Goal: Information Seeking & Learning: Learn about a topic

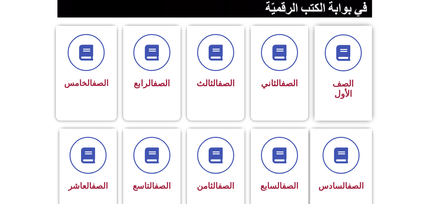
scroll to position [166, 0]
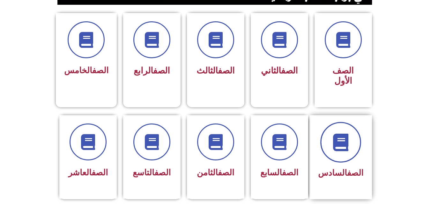
click at [332, 122] on span at bounding box center [340, 142] width 41 height 41
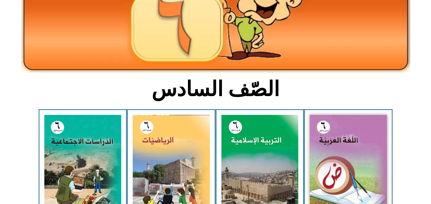
scroll to position [102, 0]
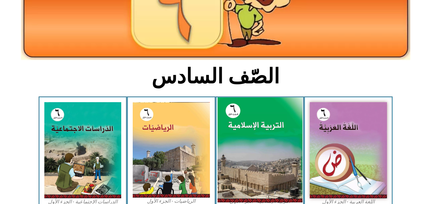
click at [293, 137] on img at bounding box center [259, 151] width 85 height 106
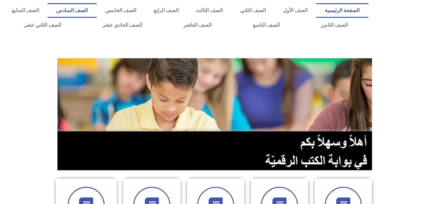
click at [96, 11] on link "الصف السادس" at bounding box center [71, 10] width 49 height 15
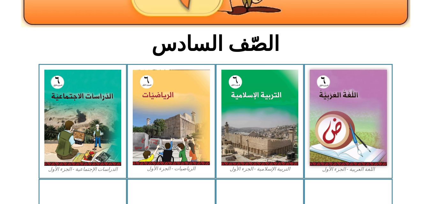
scroll to position [136, 0]
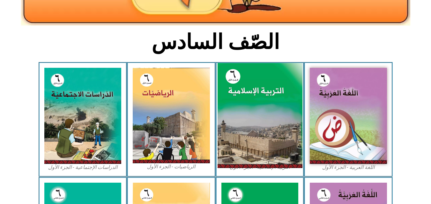
click at [258, 113] on img at bounding box center [259, 116] width 85 height 106
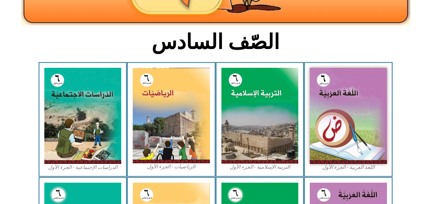
click at [415, 63] on icon at bounding box center [215, 83] width 431 height 43
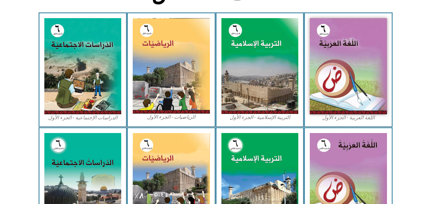
scroll to position [187, 0]
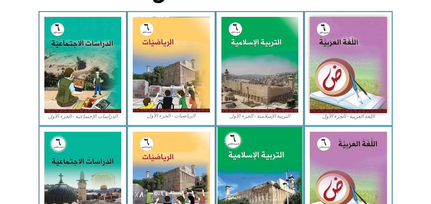
click at [244, 180] on img at bounding box center [259, 180] width 85 height 106
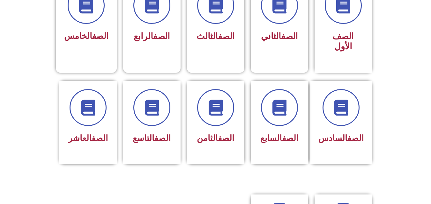
scroll to position [201, 0]
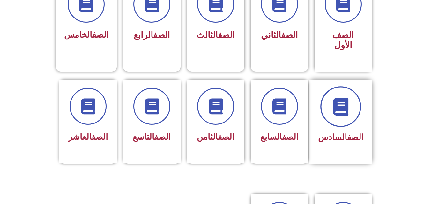
click at [346, 107] on span at bounding box center [340, 106] width 41 height 41
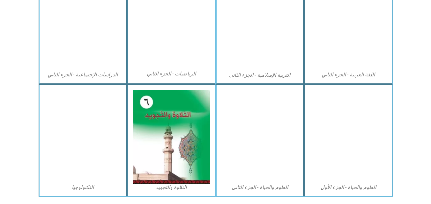
scroll to position [346, 0]
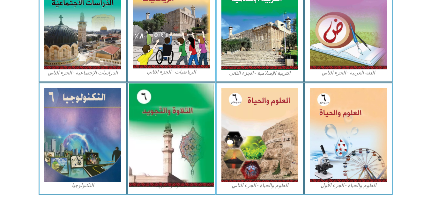
click at [185, 147] on img at bounding box center [171, 135] width 85 height 103
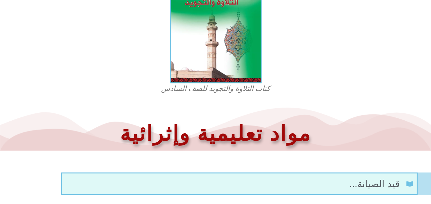
scroll to position [220, 0]
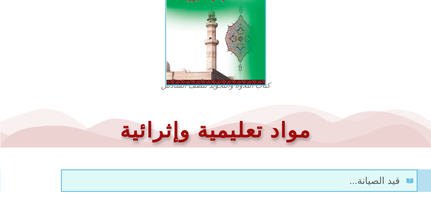
click at [241, 56] on img at bounding box center [215, 25] width 101 height 122
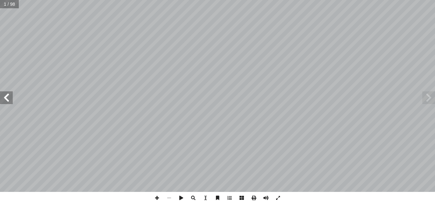
click at [10, 102] on span at bounding box center [6, 97] width 13 height 13
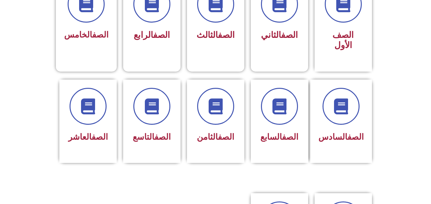
scroll to position [204, 0]
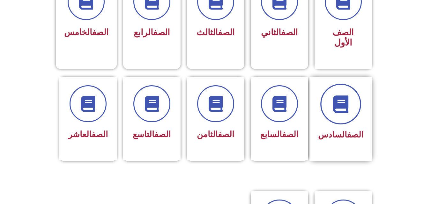
click at [338, 99] on icon at bounding box center [340, 104] width 18 height 18
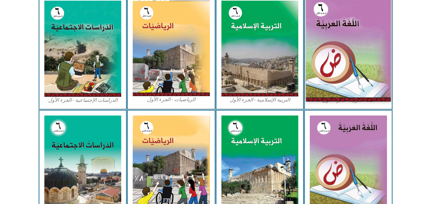
scroll to position [204, 0]
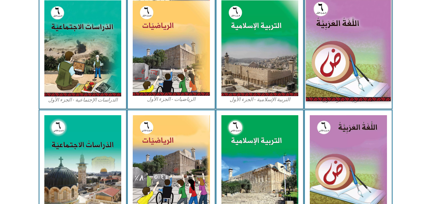
click at [353, 89] on img at bounding box center [348, 49] width 85 height 106
